Goal: Task Accomplishment & Management: Manage account settings

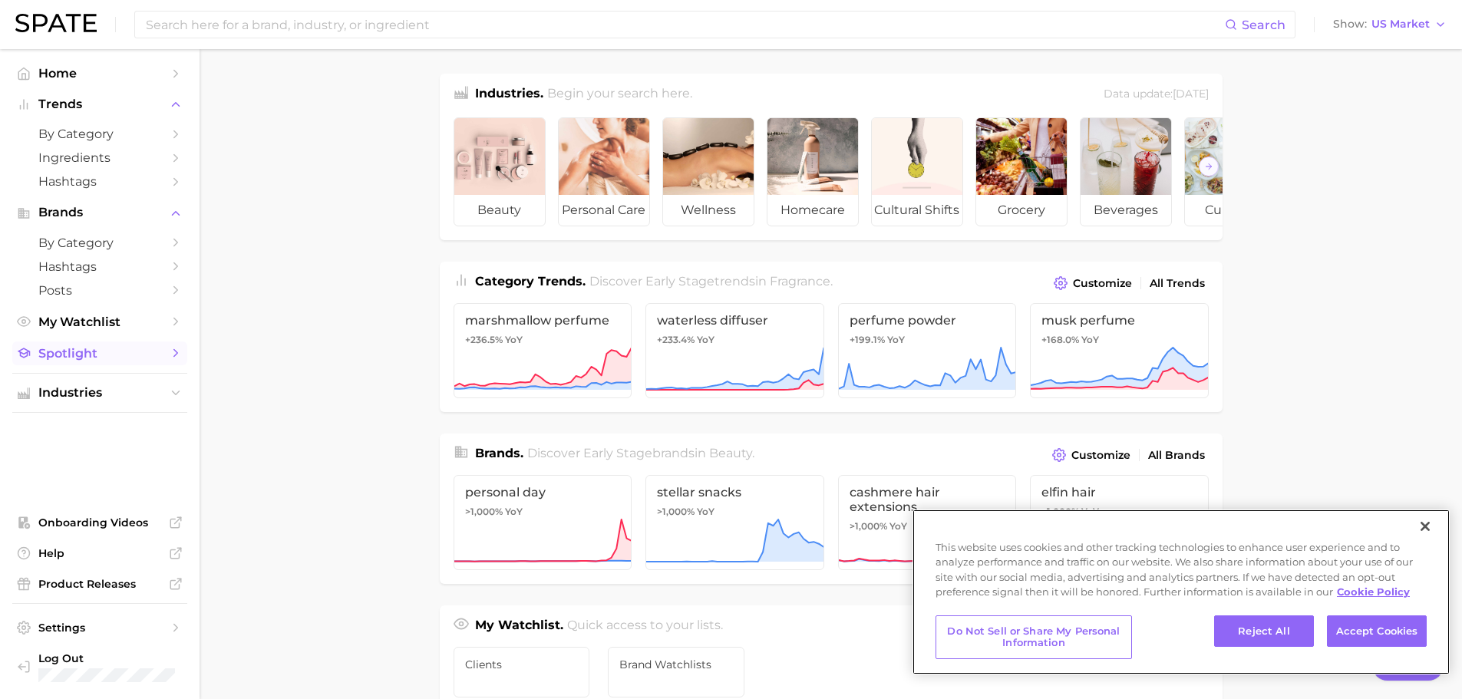
type textarea "x"
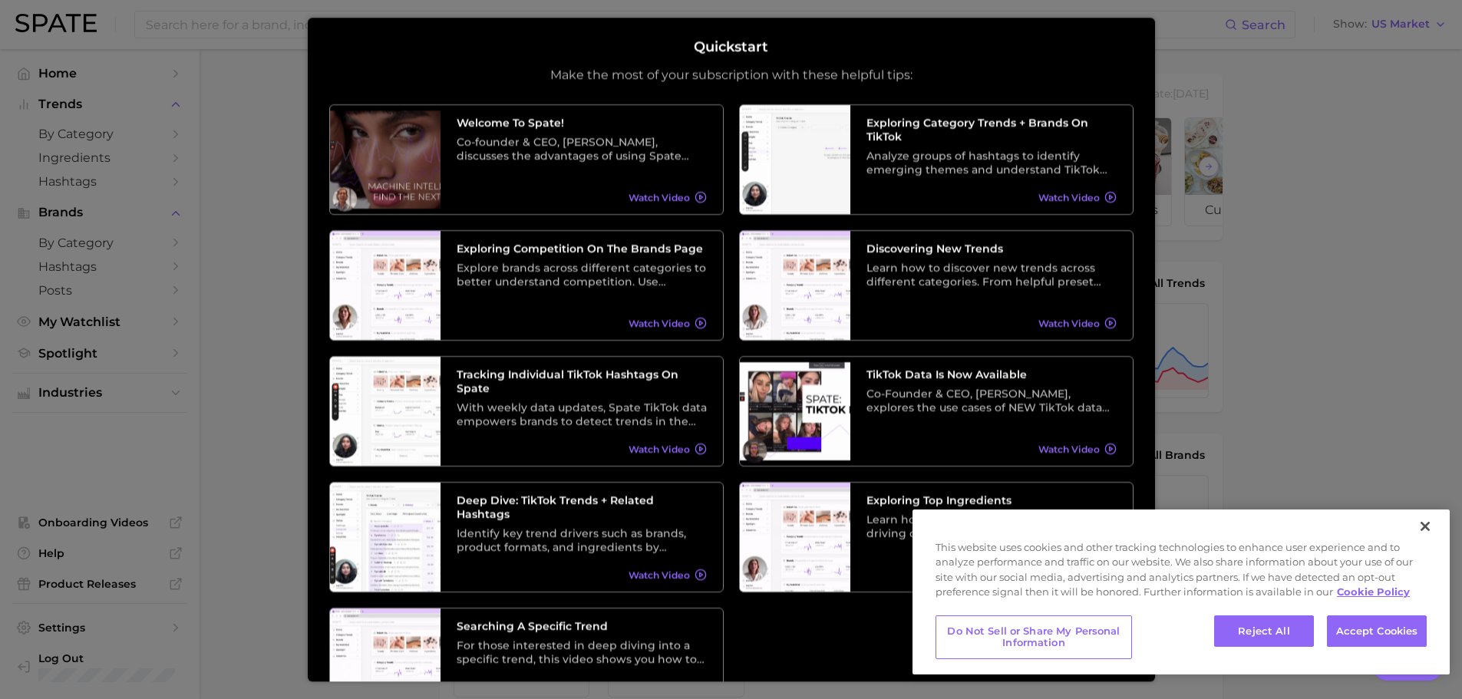
click at [1261, 74] on div at bounding box center [731, 629] width 1462 height 1258
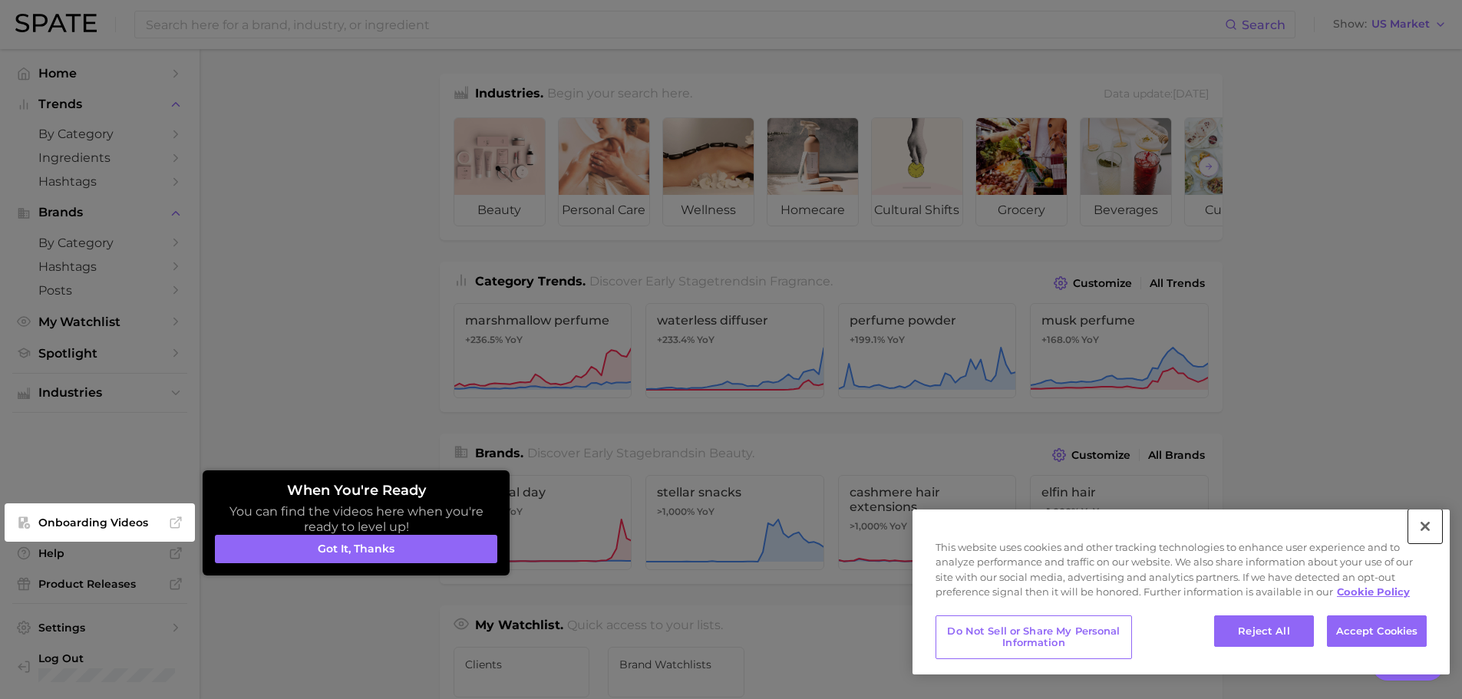
click at [1422, 525] on button "Close" at bounding box center [1425, 527] width 34 height 34
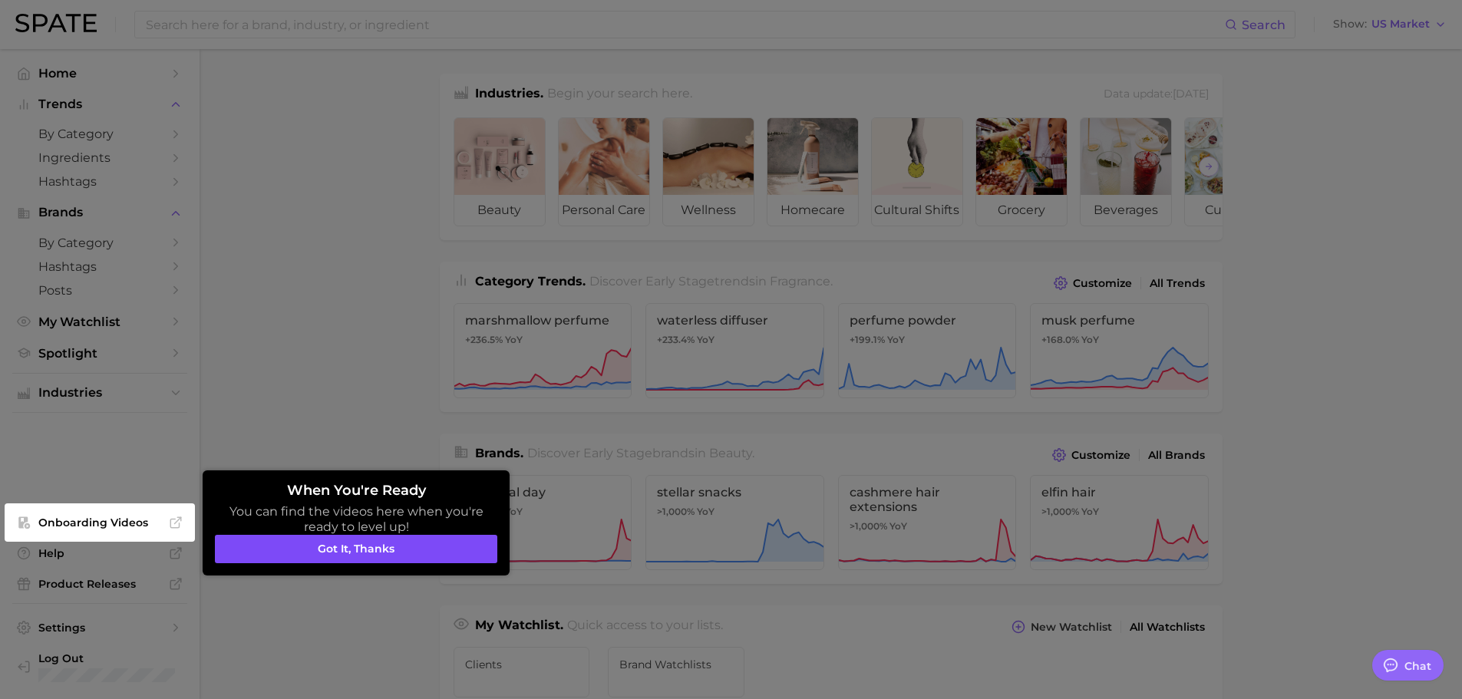
click at [290, 549] on button "Got it, thanks" at bounding box center [356, 549] width 282 height 29
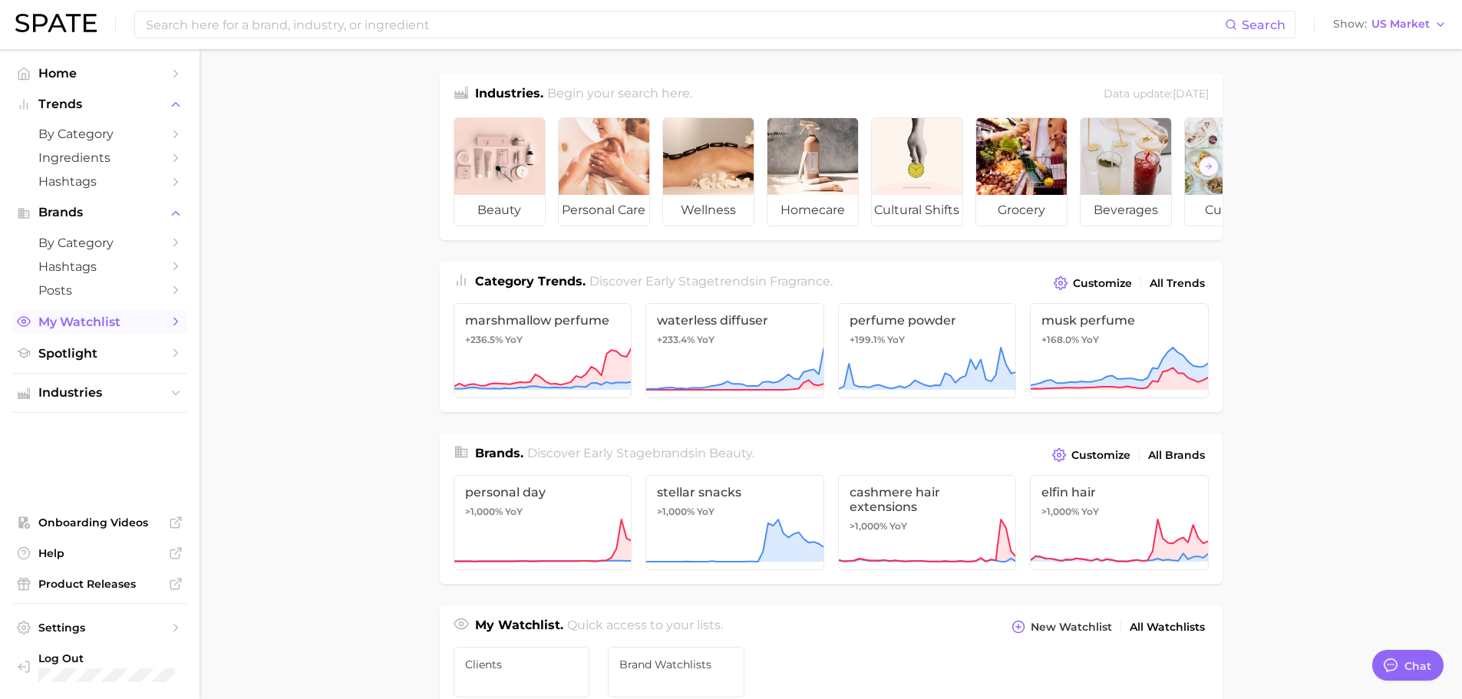
click at [114, 315] on span "My Watchlist" at bounding box center [99, 322] width 123 height 15
